Goal: Task Accomplishment & Management: Use online tool/utility

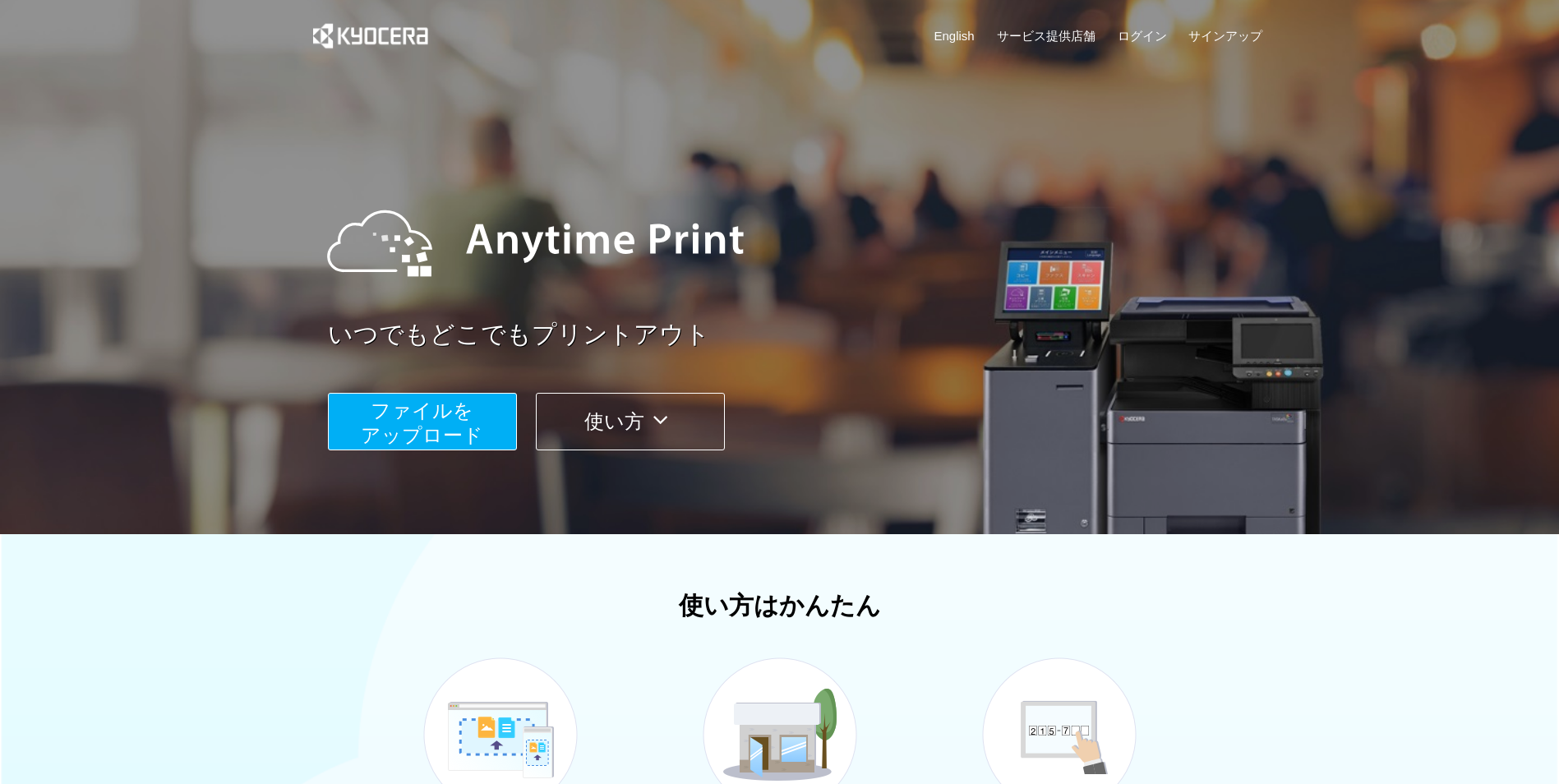
click at [372, 433] on span "ファイルを ​​アップロード" at bounding box center [422, 423] width 122 height 47
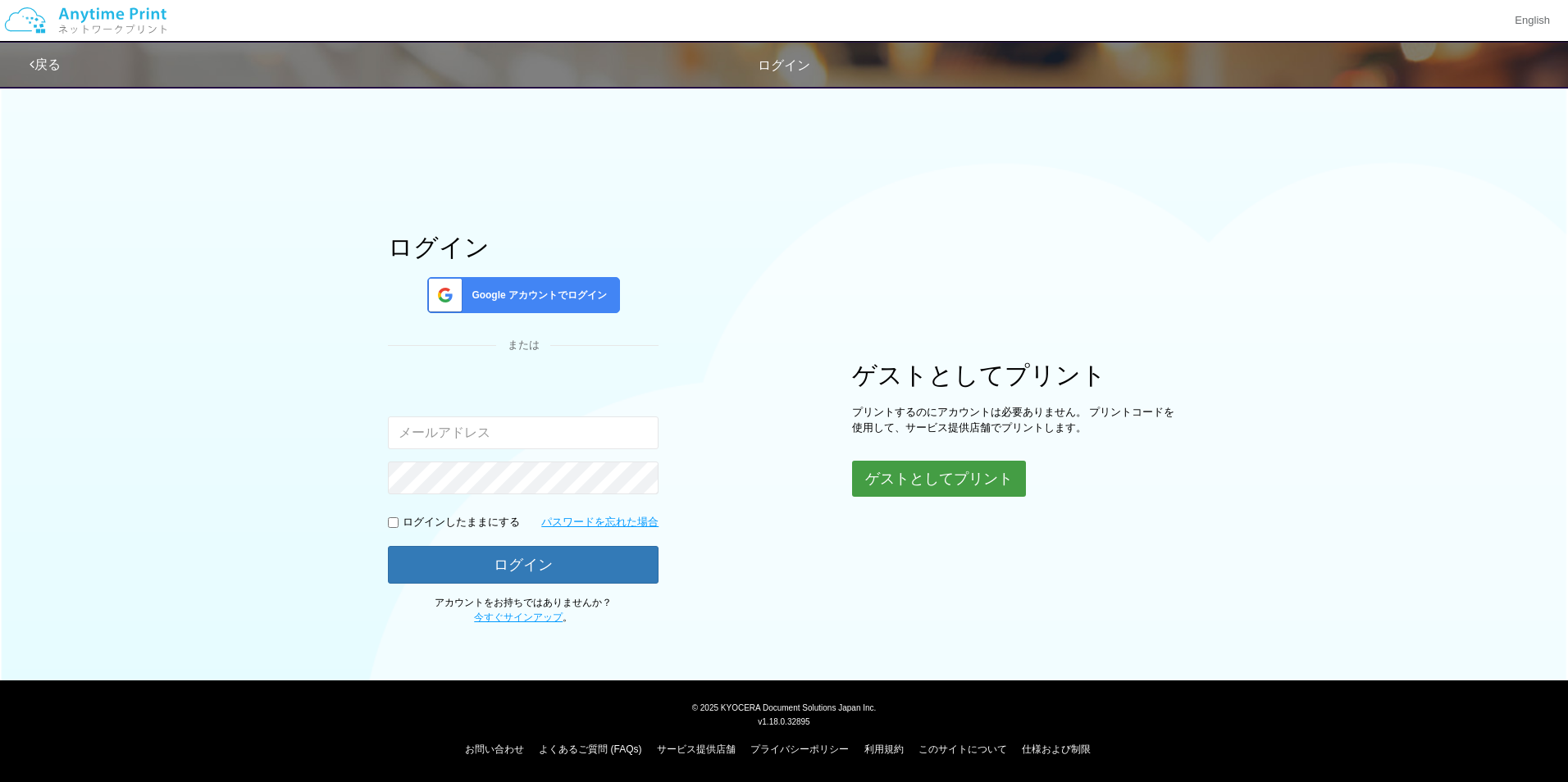
click at [906, 479] on button "ゲストとしてプリント" at bounding box center [939, 479] width 174 height 36
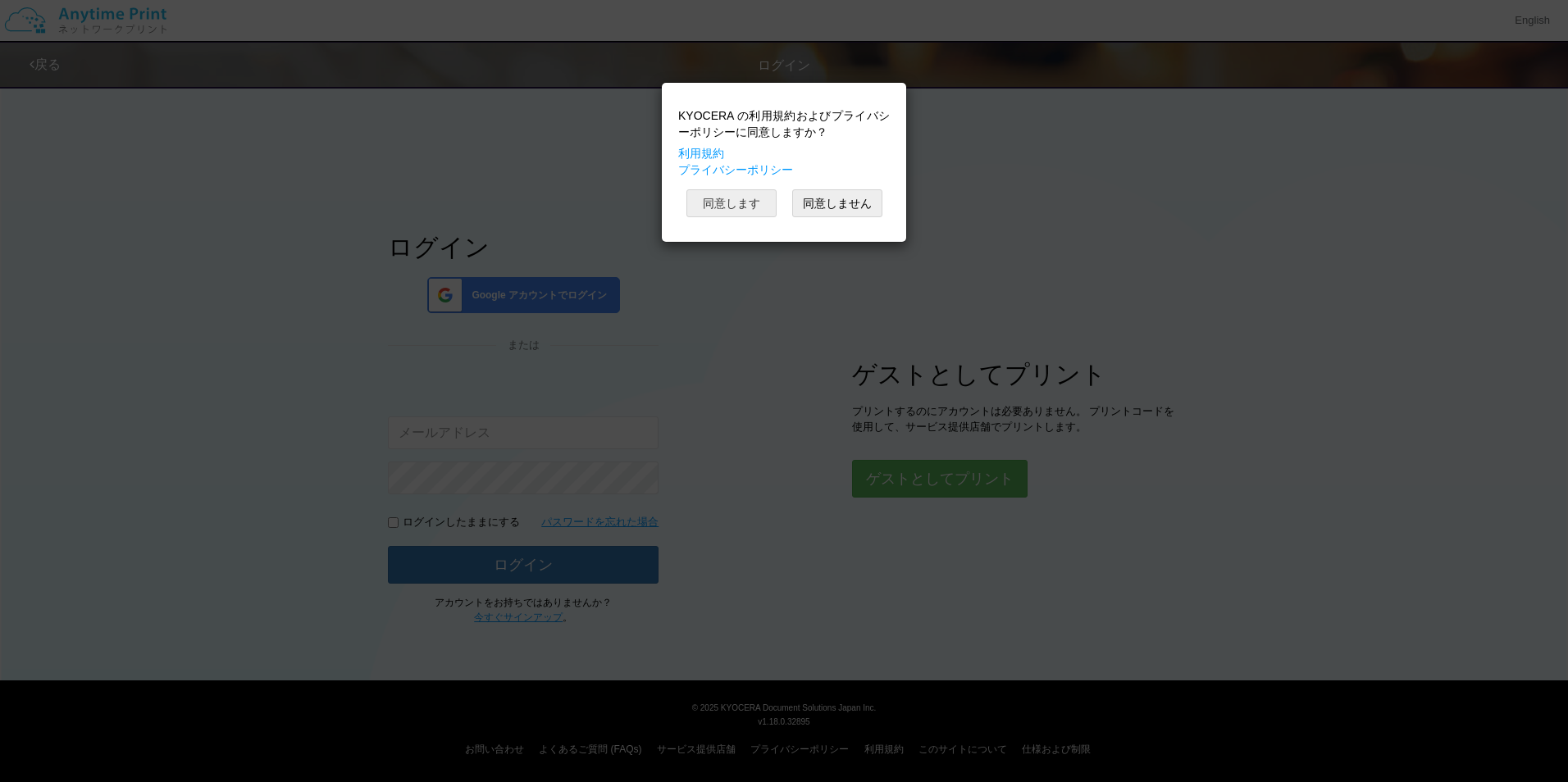
click at [756, 194] on button "同意します" at bounding box center [732, 204] width 90 height 28
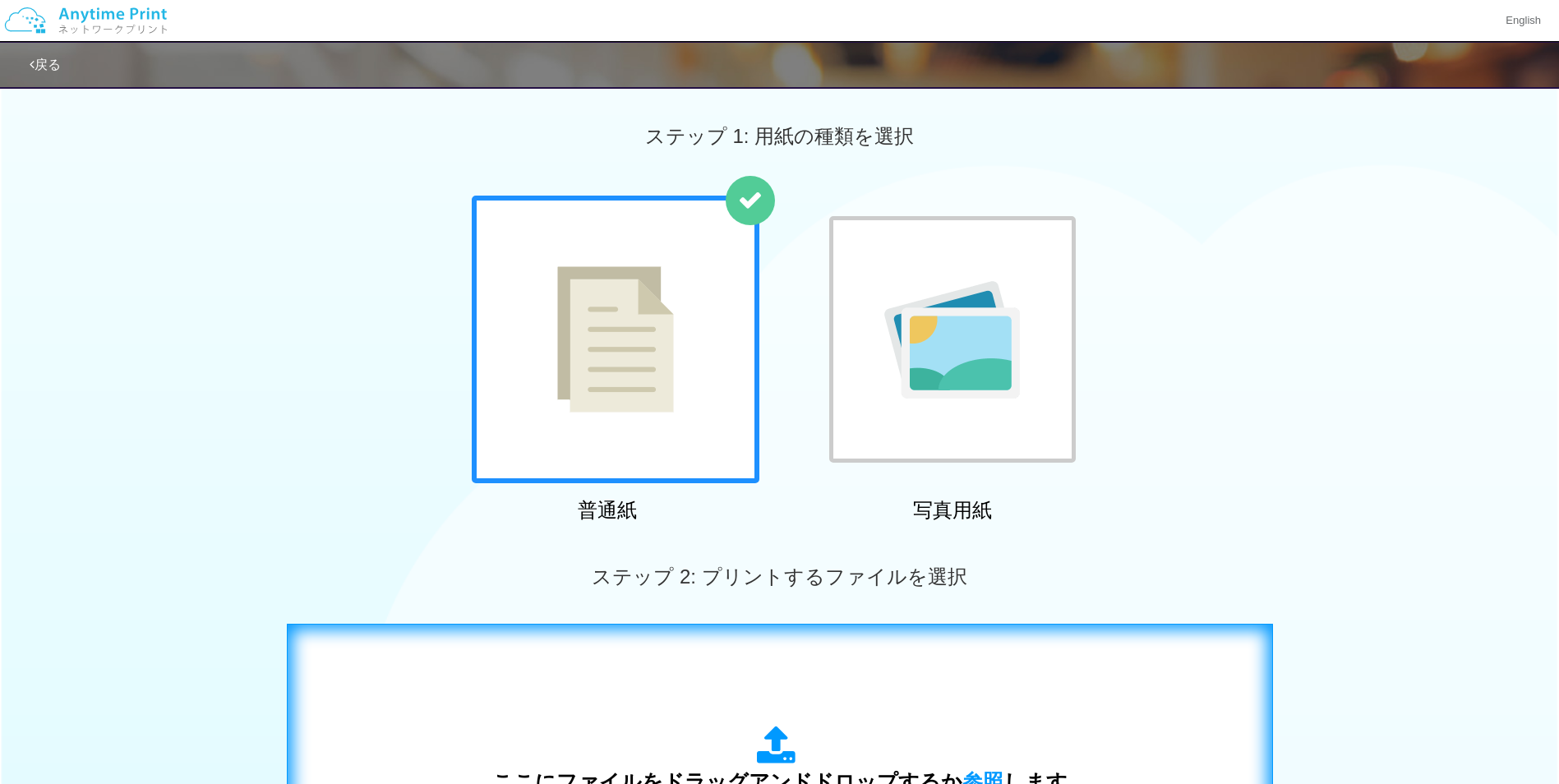
click at [775, 747] on icon at bounding box center [780, 746] width 46 height 41
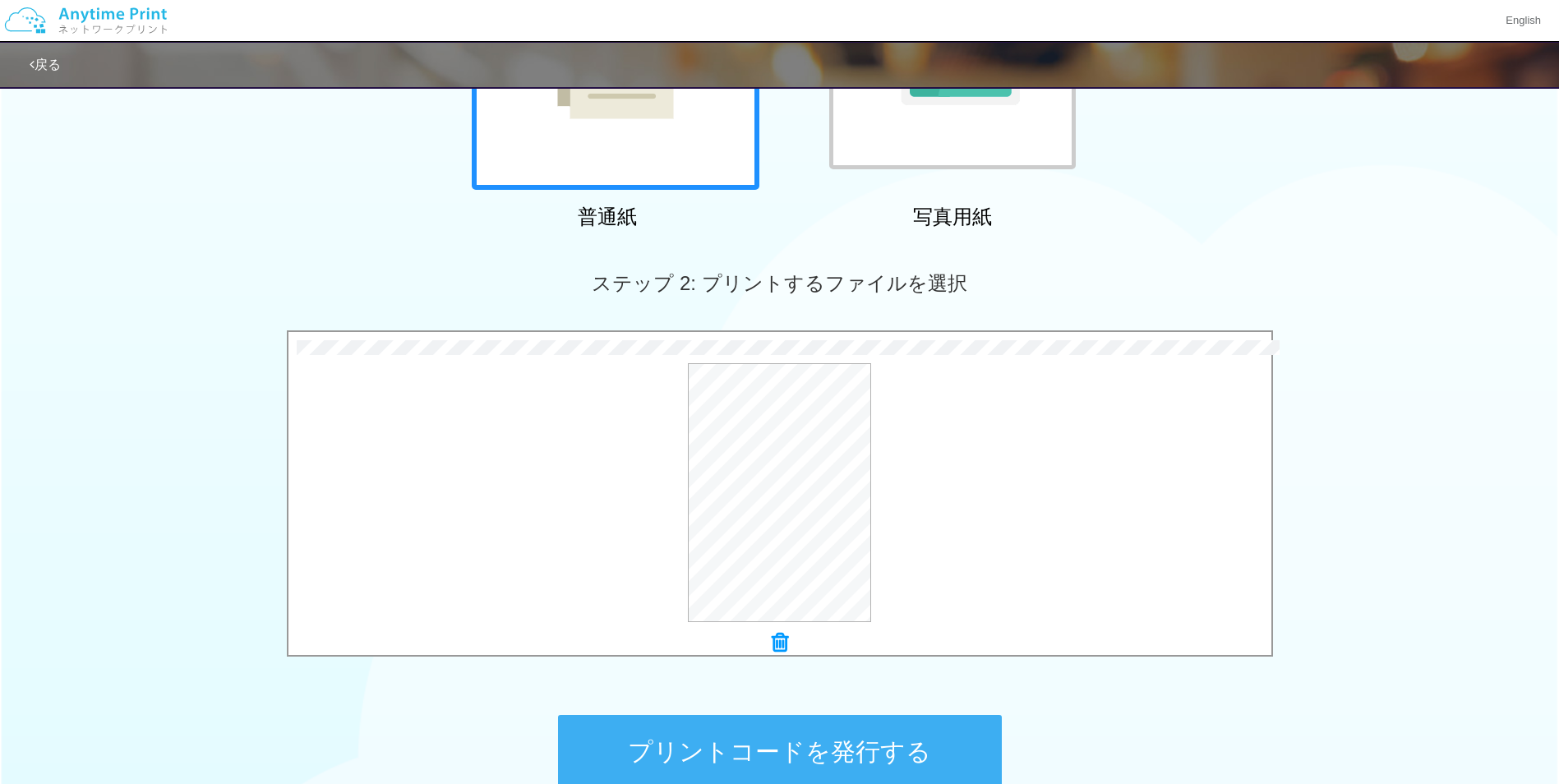
scroll to position [297, 0]
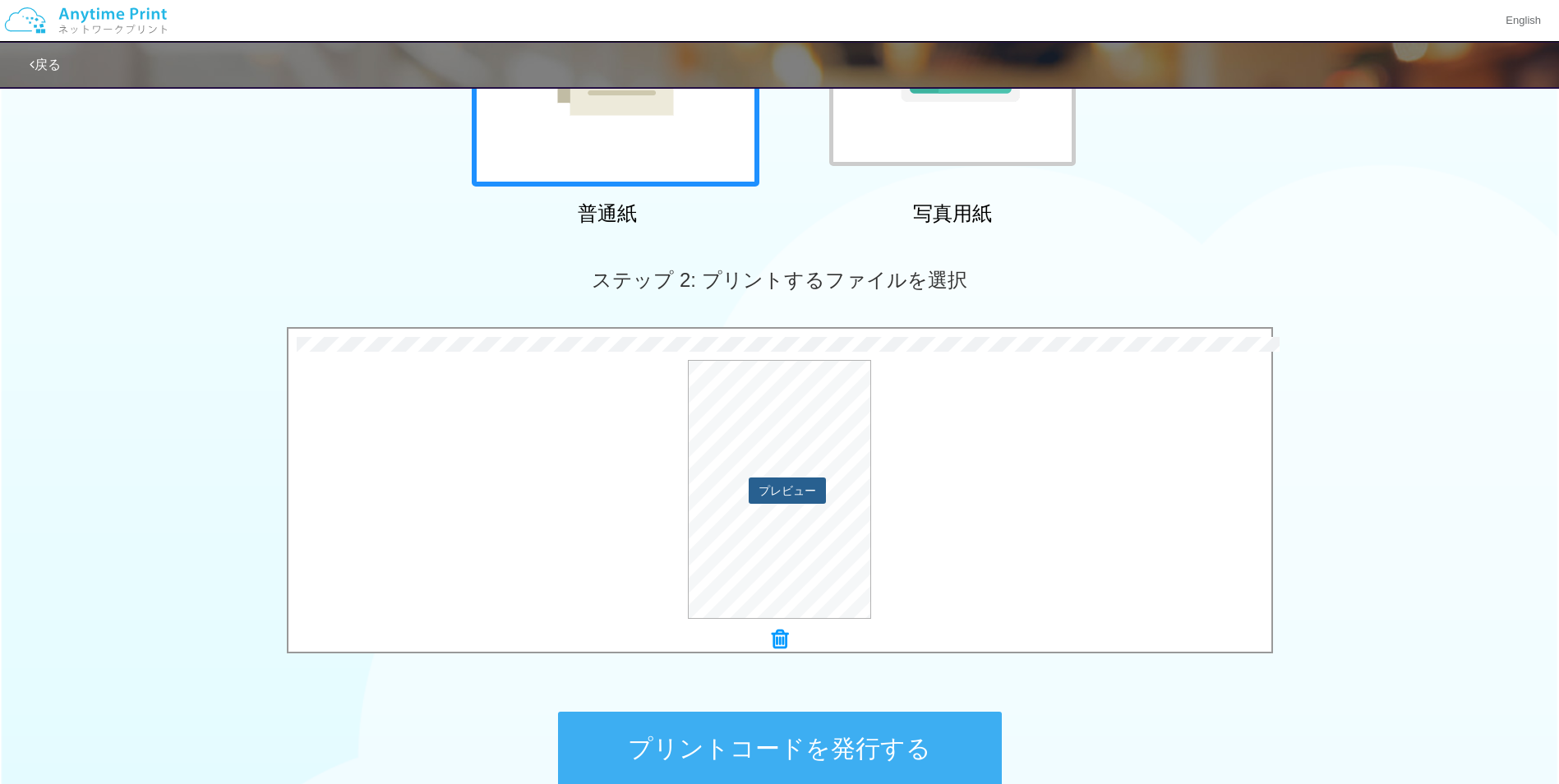
click at [778, 497] on button "プレビュー" at bounding box center [788, 491] width 77 height 27
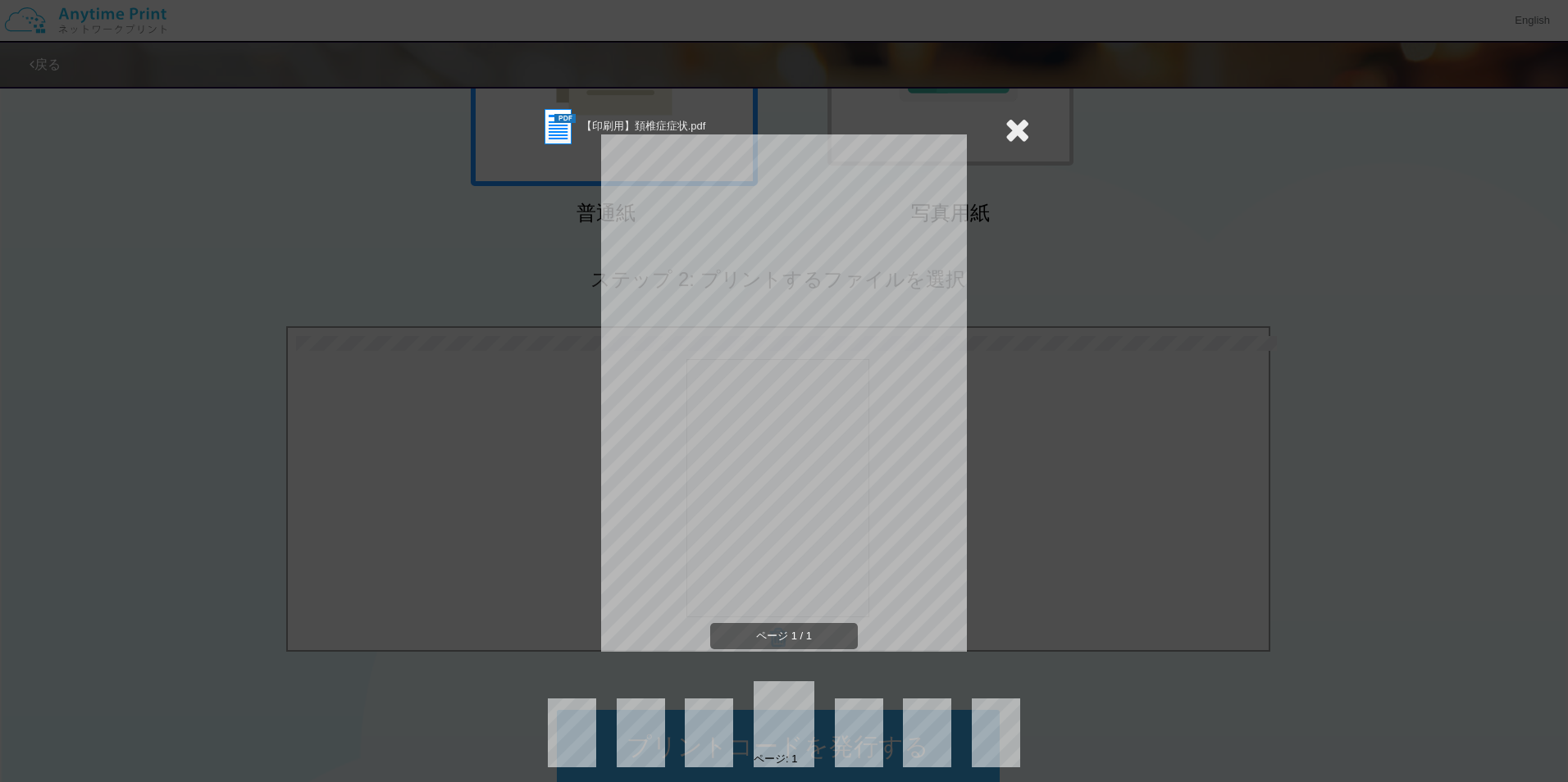
click at [1008, 135] on icon at bounding box center [1018, 129] width 26 height 33
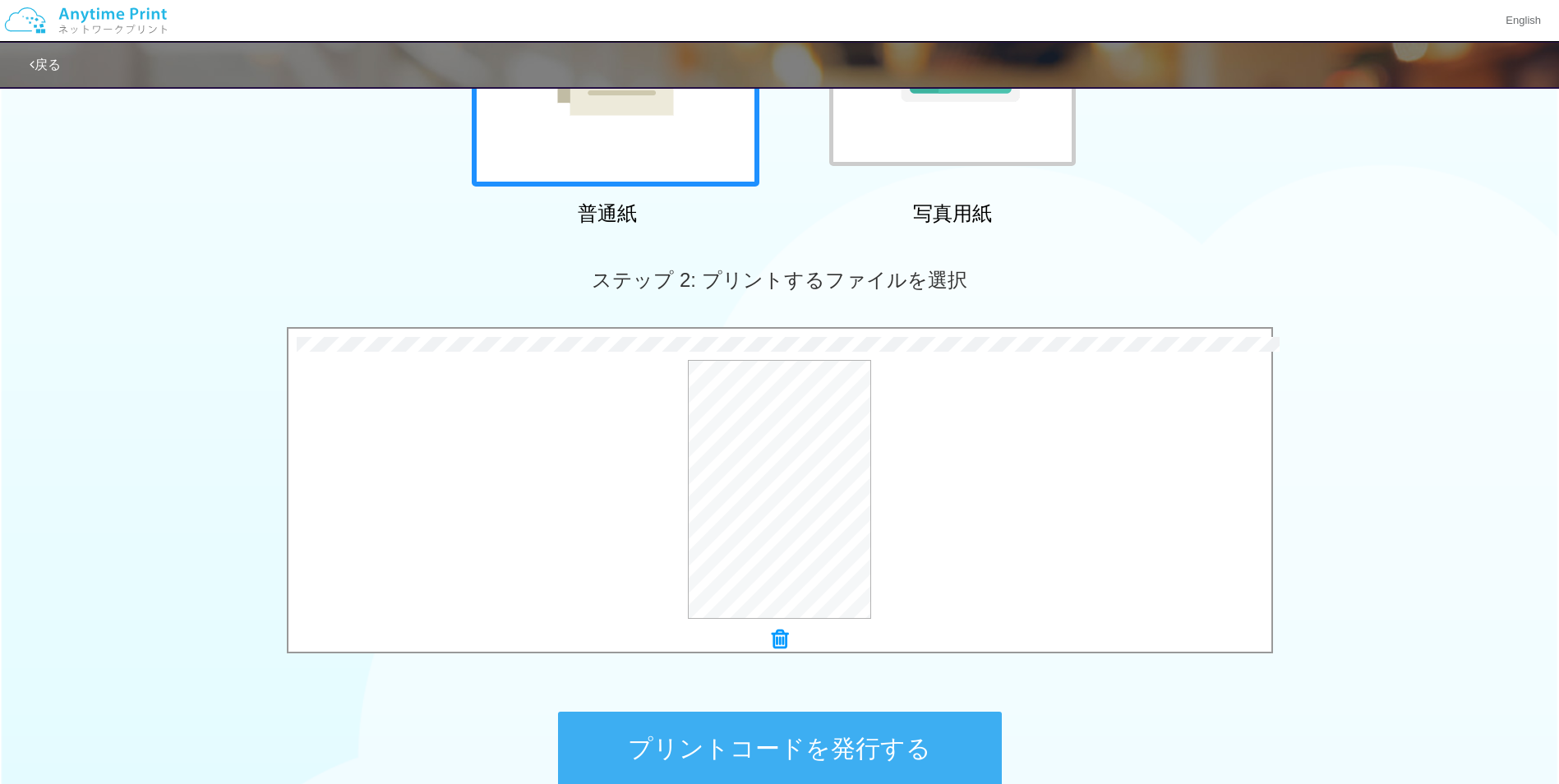
click at [776, 766] on button "プリントコードを発行する" at bounding box center [780, 748] width 444 height 74
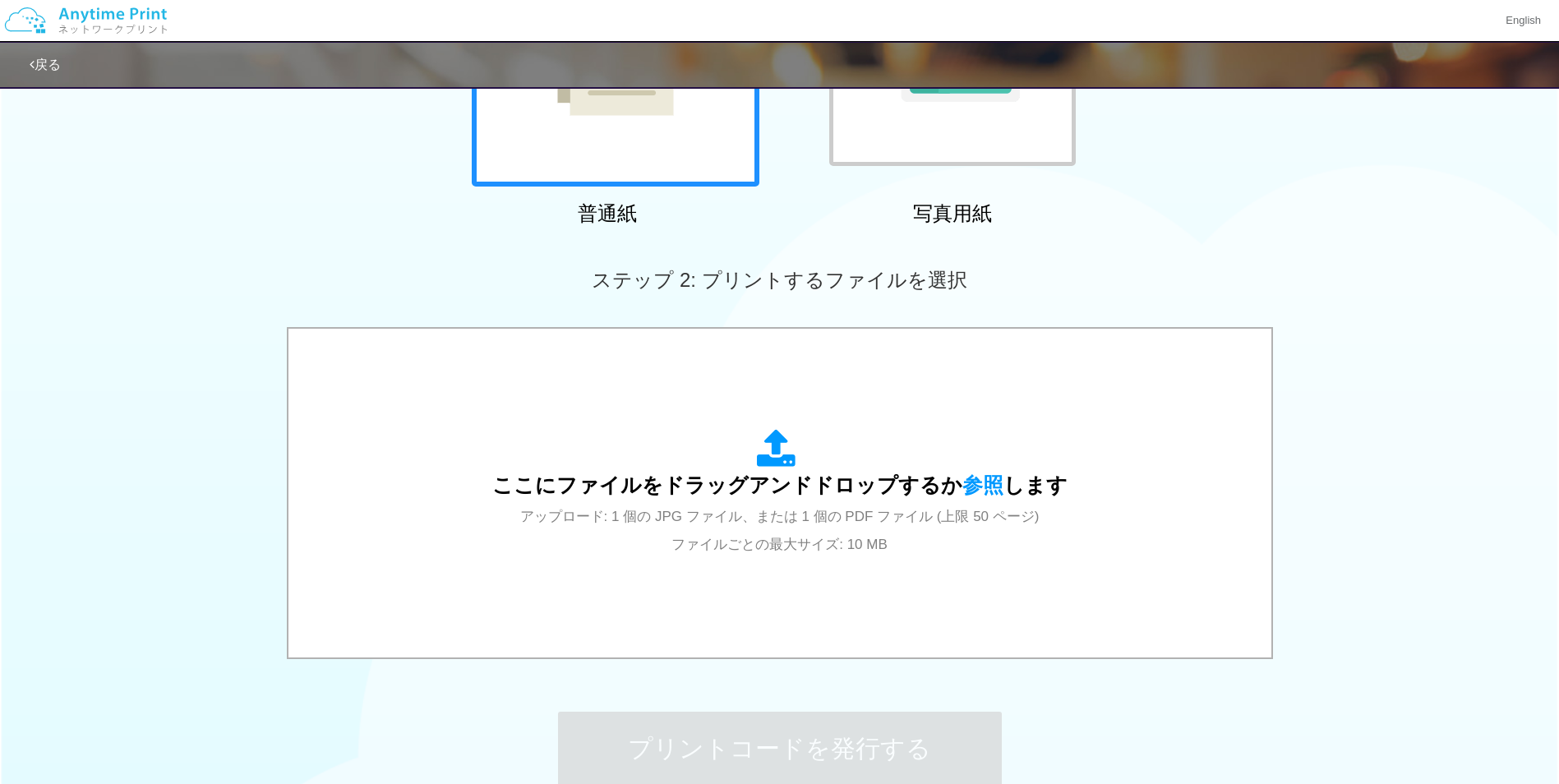
scroll to position [0, 0]
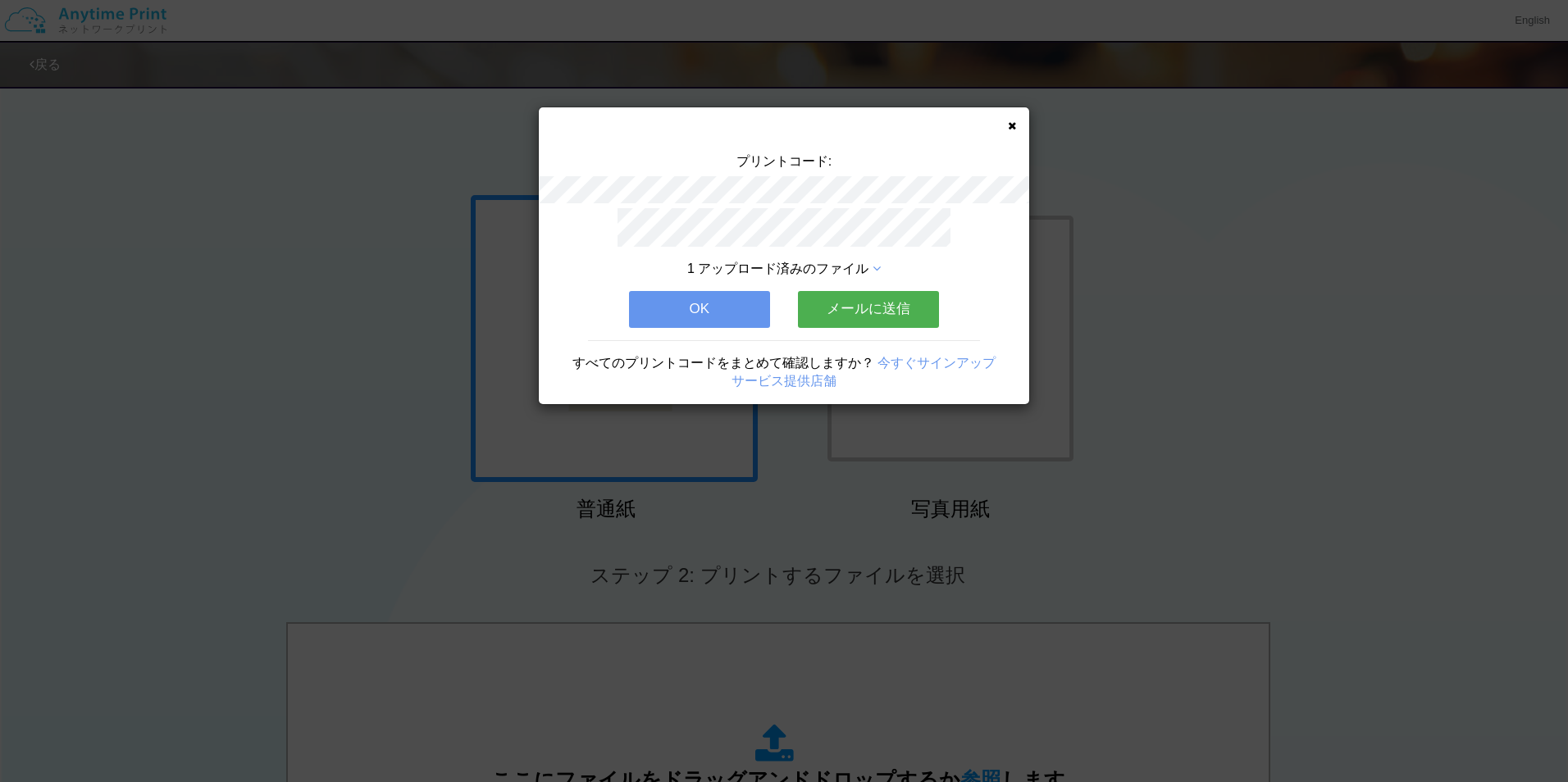
click at [741, 295] on button "OK" at bounding box center [700, 308] width 141 height 36
